Goal: Information Seeking & Learning: Learn about a topic

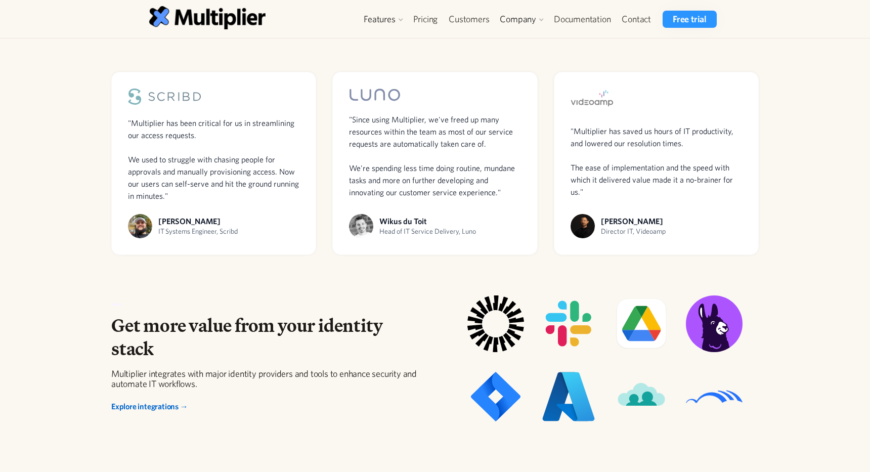
scroll to position [748, 0]
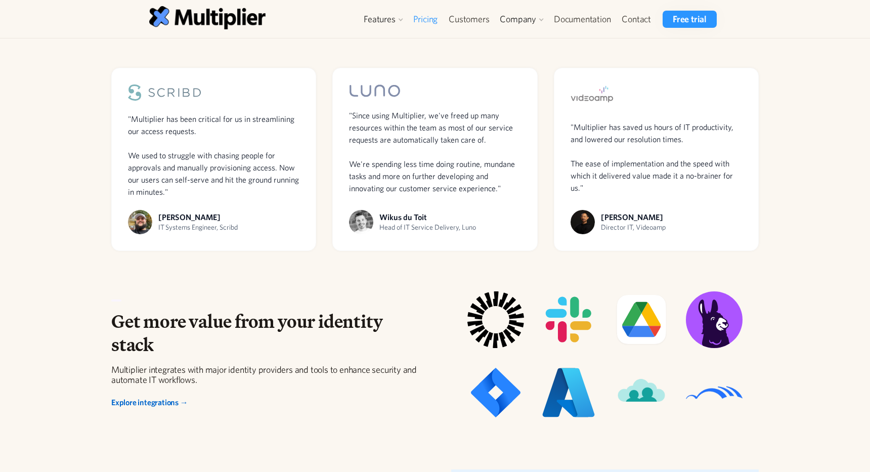
click at [427, 17] on link "Pricing" at bounding box center [426, 19] width 36 height 17
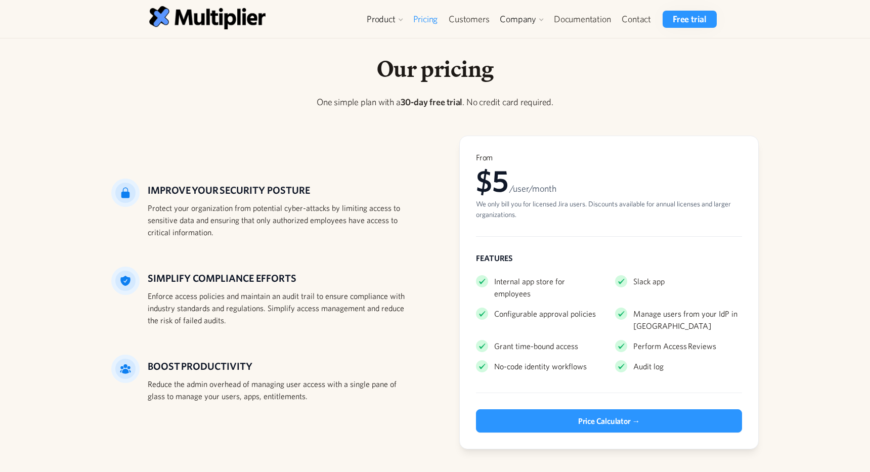
click at [427, 17] on link "Pricing" at bounding box center [426, 19] width 36 height 17
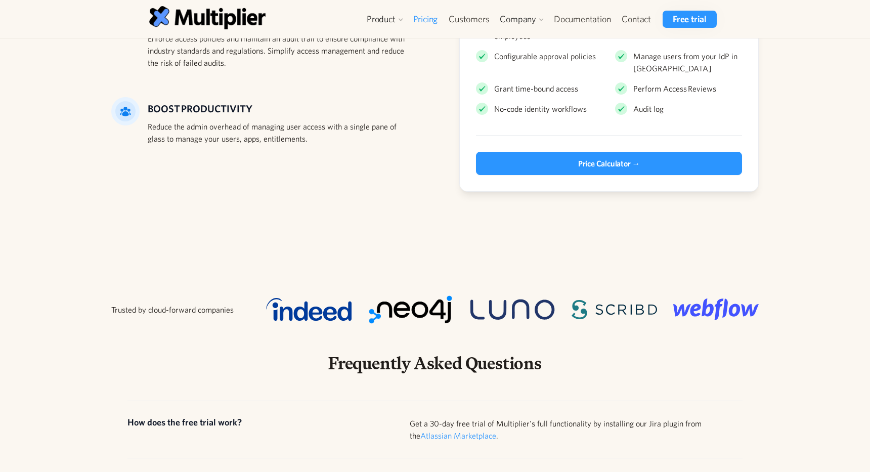
scroll to position [267, 0]
